Goal: Task Accomplishment & Management: Use online tool/utility

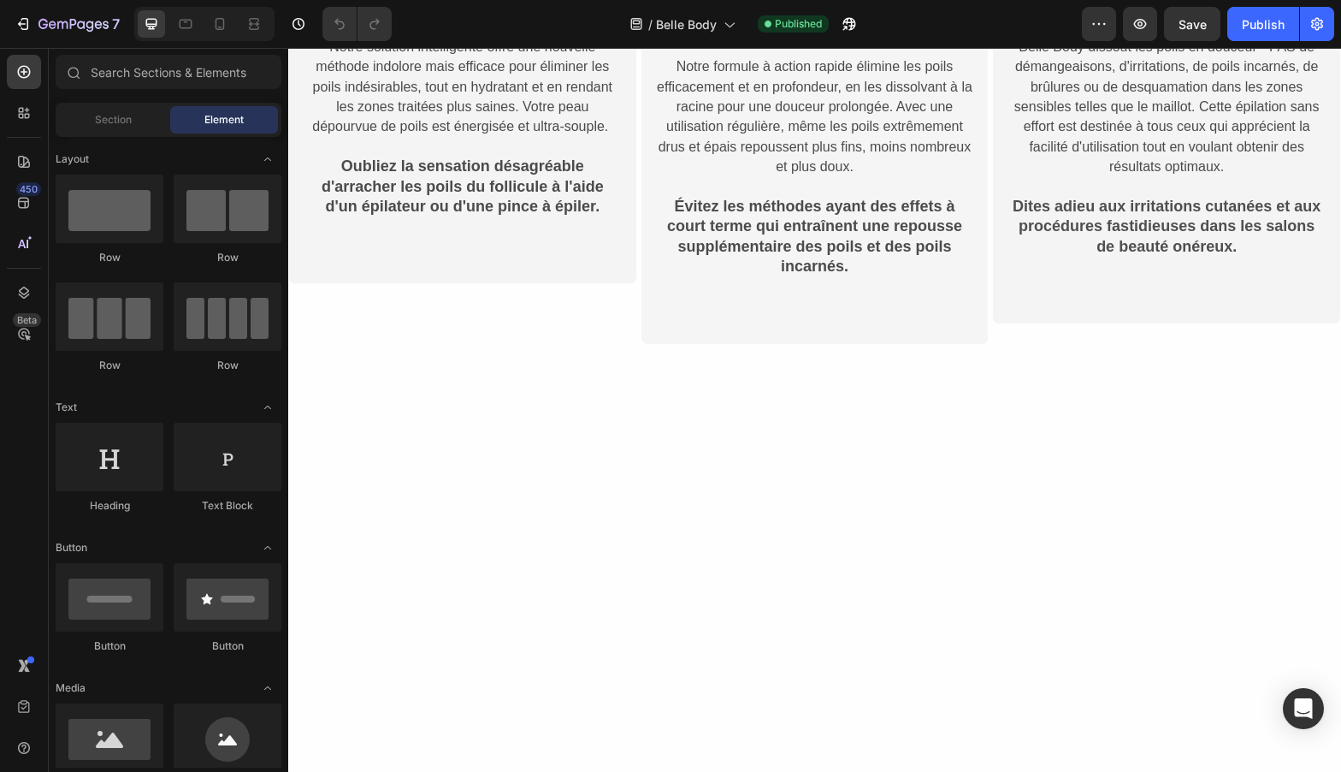
scroll to position [1938, 0]
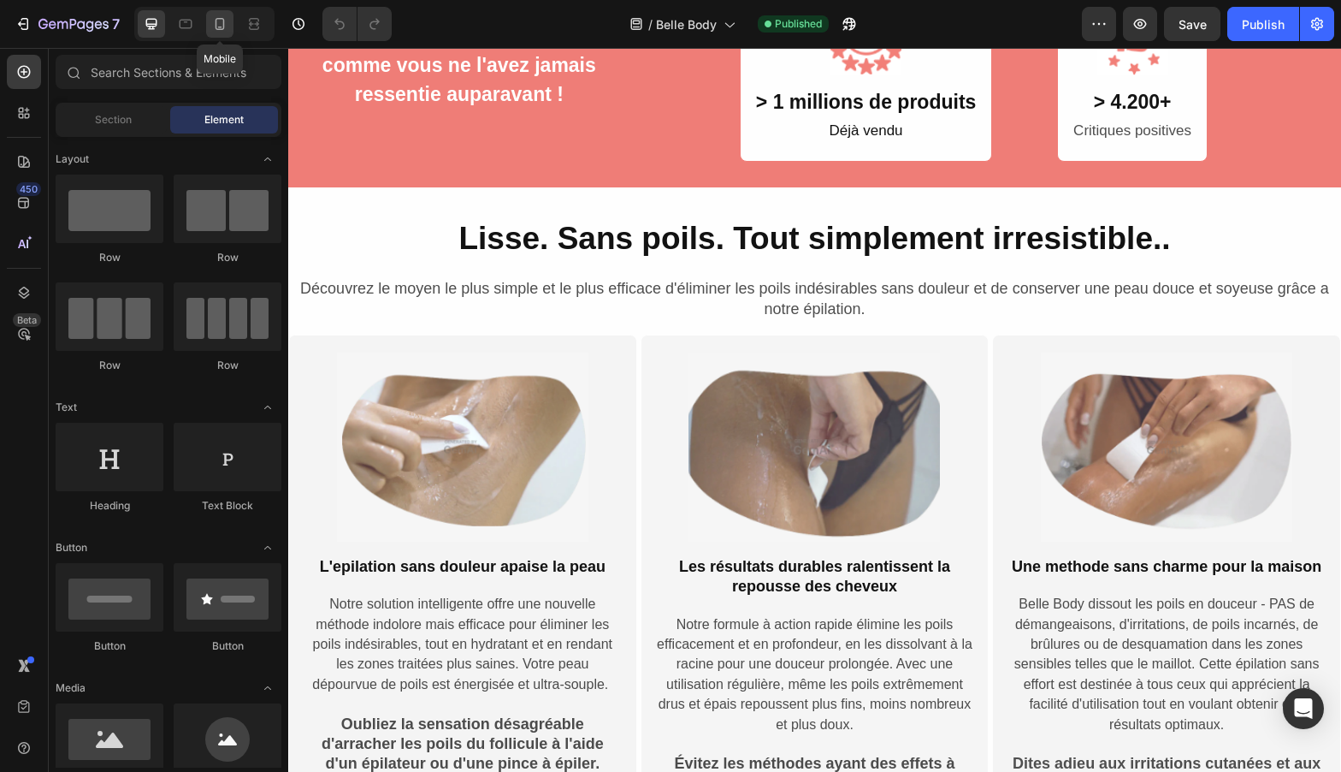
click at [215, 27] on icon at bounding box center [219, 23] width 17 height 17
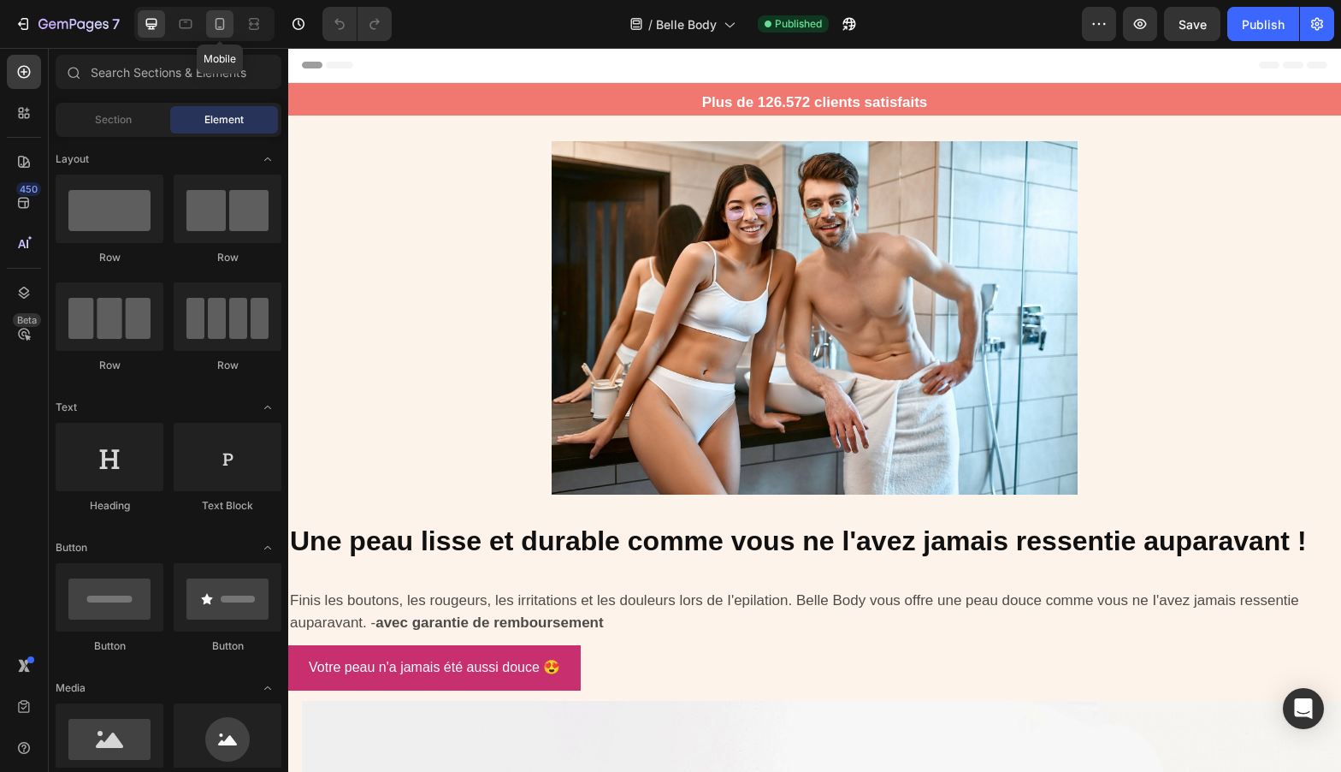
click at [214, 22] on icon at bounding box center [219, 23] width 17 height 17
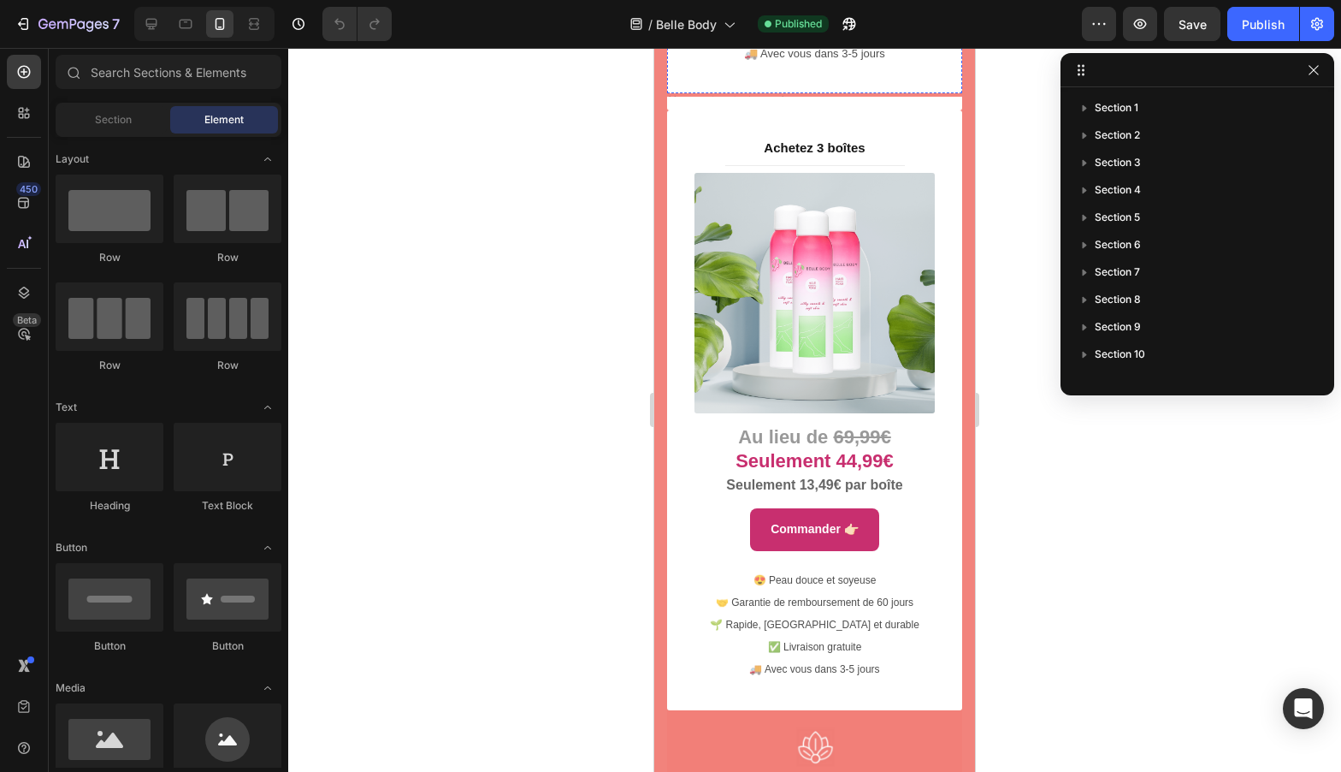
scroll to position [9163, 0]
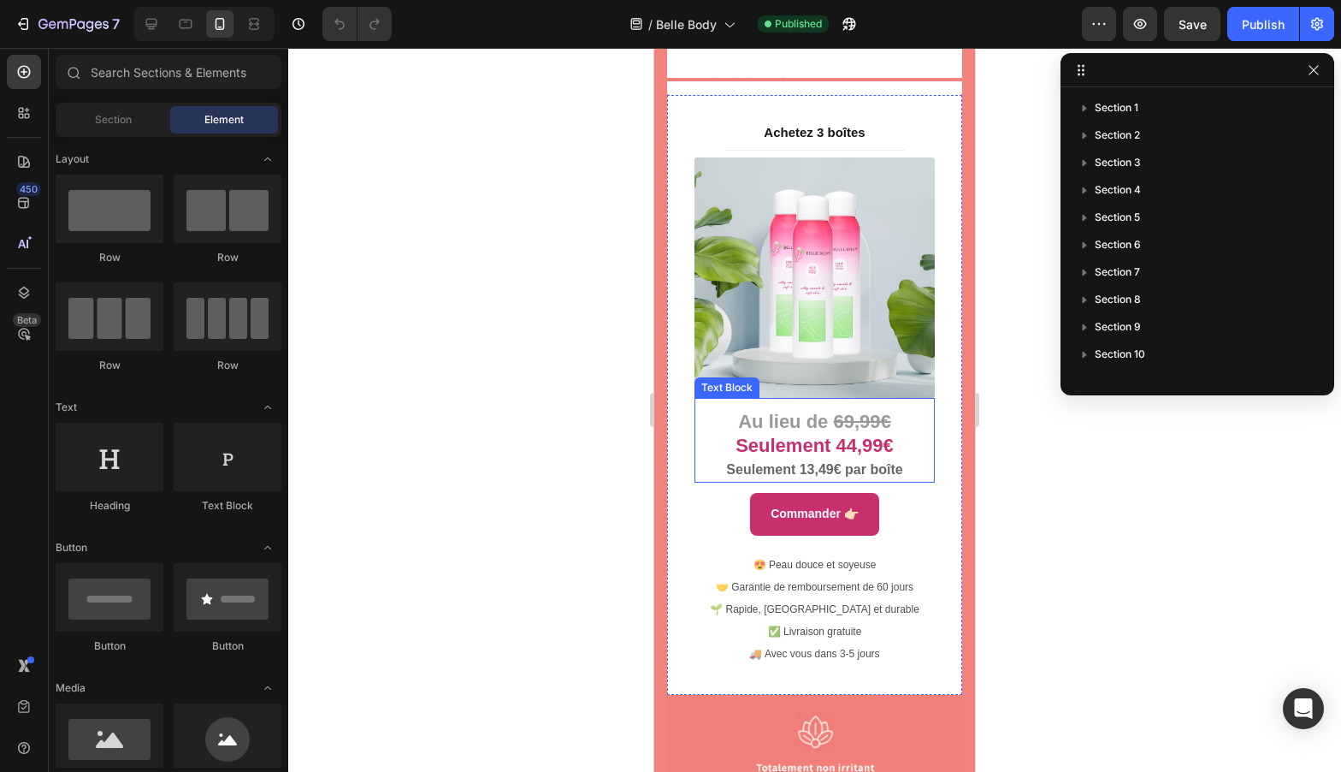
click at [854, 446] on strong "Seulement 44,99€" at bounding box center [815, 445] width 158 height 21
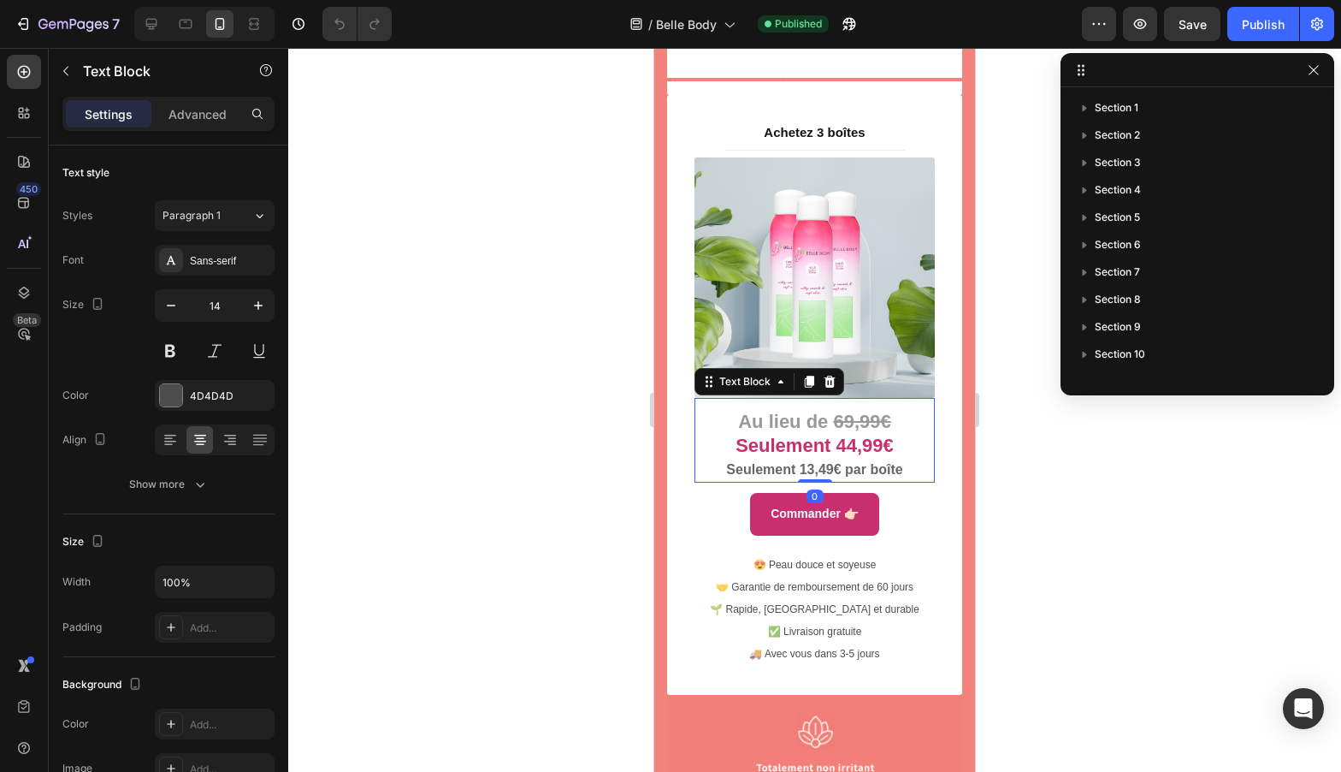
scroll to position [648, 0]
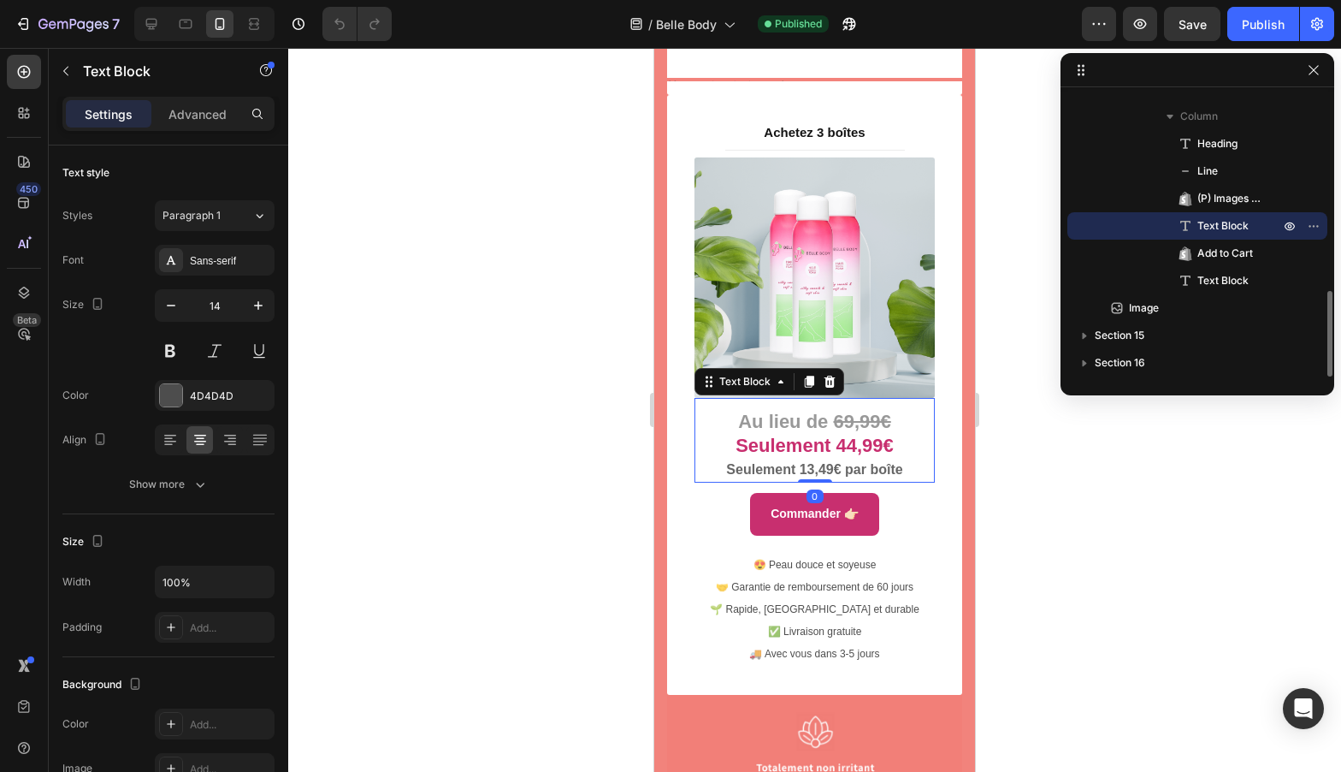
click at [852, 451] on strong "Seulement 44,99€" at bounding box center [815, 445] width 158 height 21
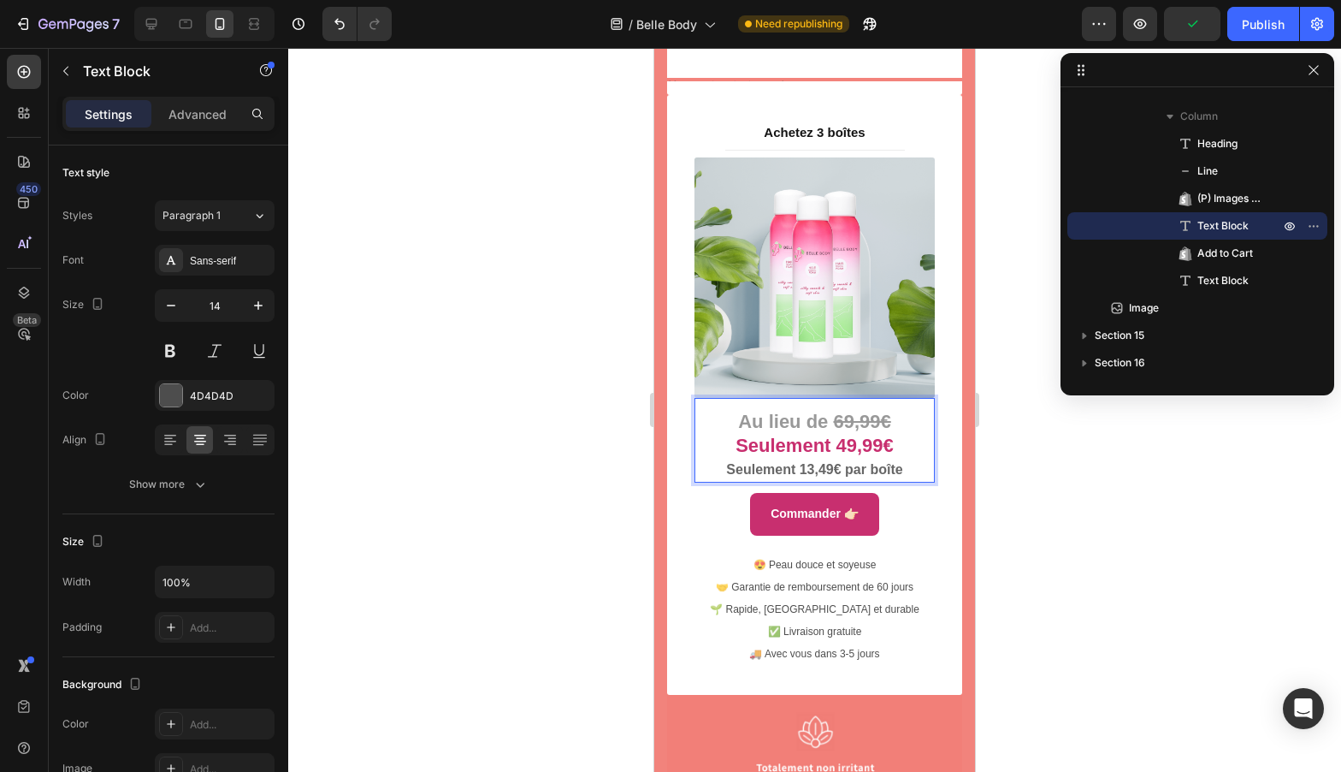
click at [808, 471] on strong "Seulement 13,49€ par boîte" at bounding box center [814, 469] width 176 height 15
click at [811, 471] on strong "Seulement 13,49€ par boîte" at bounding box center [814, 469] width 176 height 15
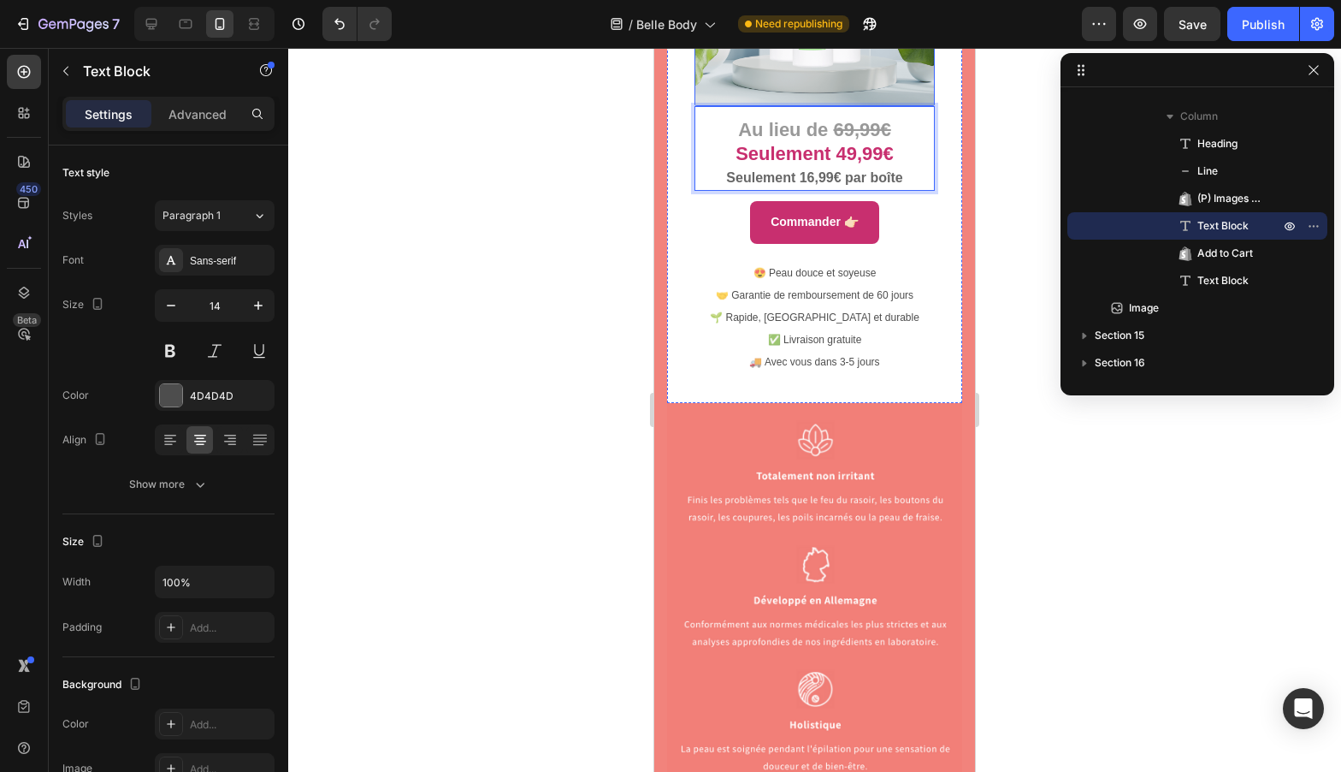
scroll to position [9457, 0]
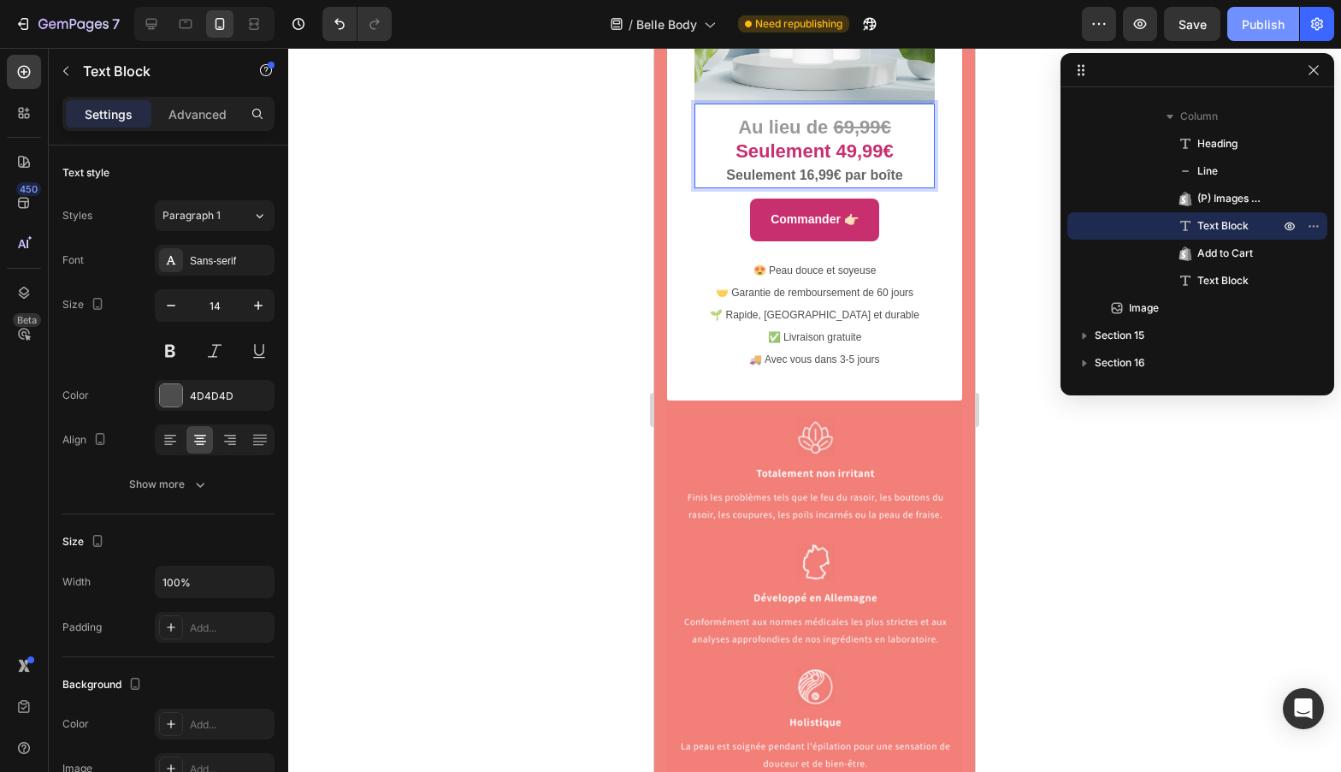
click at [1263, 15] on div "Publish" at bounding box center [1263, 24] width 43 height 18
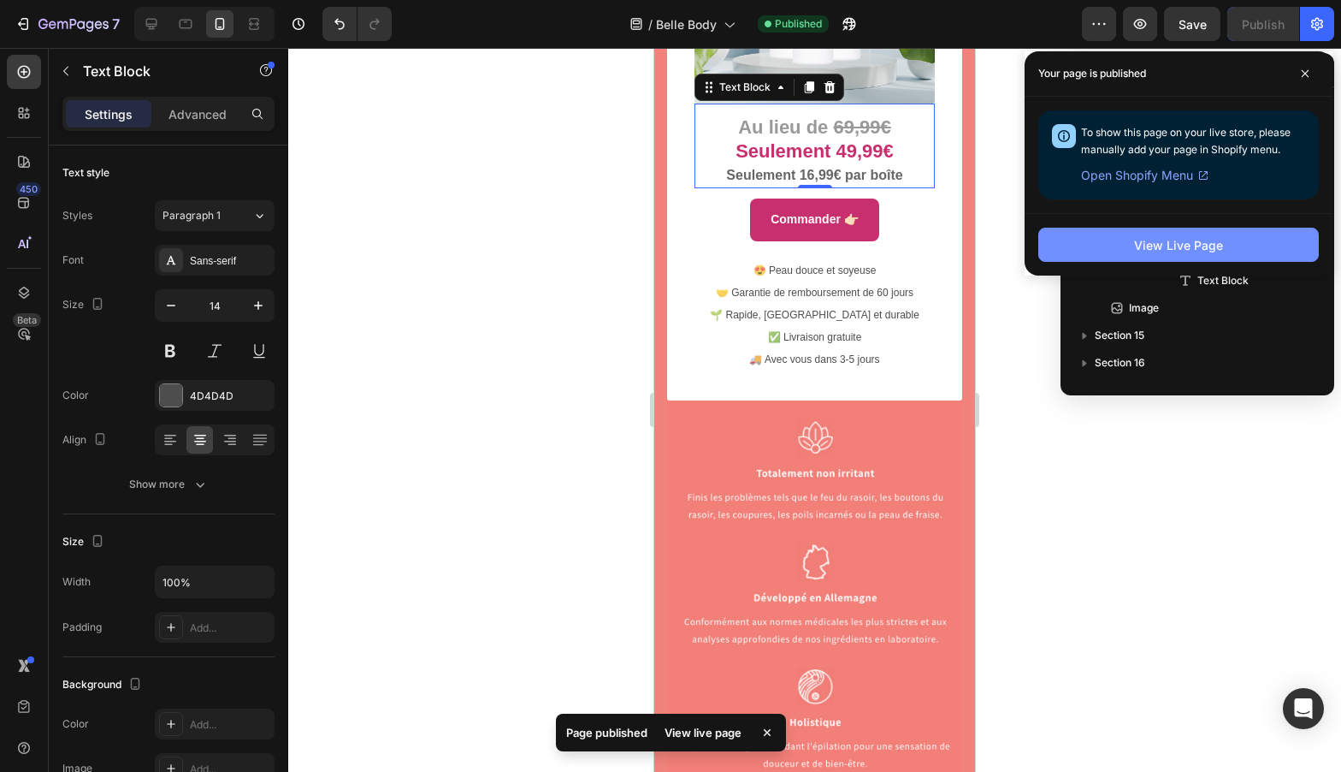
click at [1167, 249] on div "View Live Page" at bounding box center [1178, 245] width 89 height 18
